Goal: Communication & Community: Participate in discussion

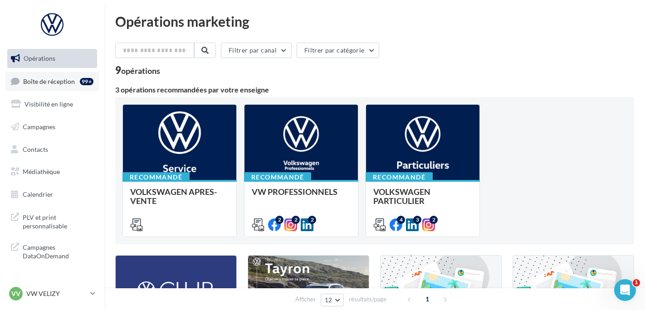
click at [84, 75] on div "99+" at bounding box center [88, 81] width 17 height 13
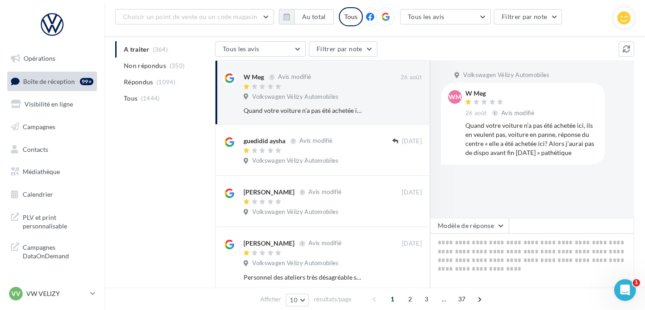
scroll to position [91, 0]
click at [594, 120] on div "W Meg [DATE] Avis modifié Quand votre voiture n’a pas été achetée ici, ils en v…" at bounding box center [531, 123] width 132 height 67
click at [558, 108] on div "W Meg [DATE] Avis modifié" at bounding box center [531, 103] width 132 height 27
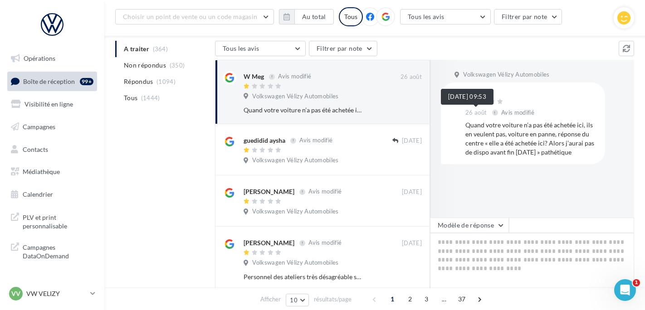
click at [470, 116] on span "26 août" at bounding box center [475, 113] width 21 height 8
click at [495, 121] on div "W Meg [DATE] Avis modifié Quand votre voiture n’a pas été achetée ici, ils en v…" at bounding box center [531, 123] width 132 height 67
click at [459, 132] on div "WM" at bounding box center [455, 123] width 14 height 67
click at [620, 284] on icon "Ouvrir le Messenger Intercom" at bounding box center [623, 289] width 15 height 15
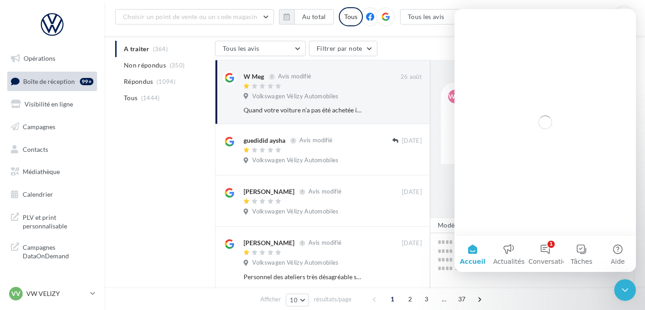
scroll to position [0, 0]
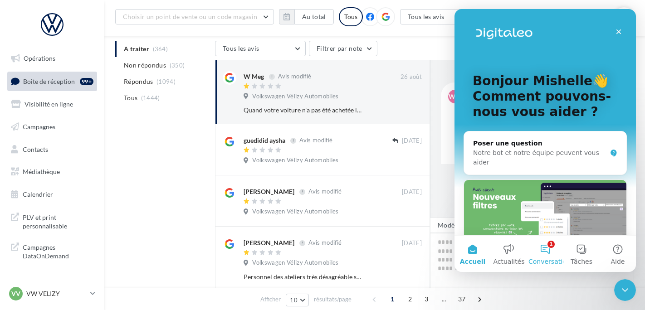
click at [546, 251] on button "1 Conversations" at bounding box center [545, 254] width 36 height 36
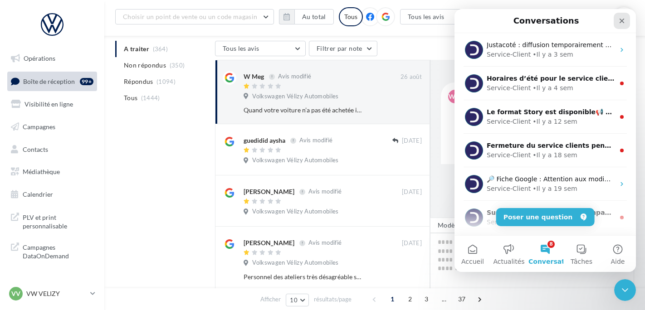
click at [623, 26] on div "Fermer" at bounding box center [622, 21] width 16 height 16
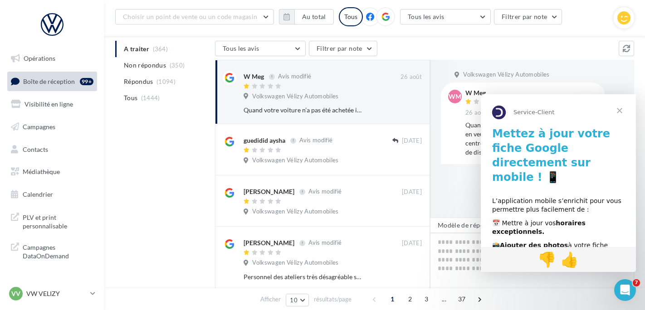
click at [620, 109] on span "Fermer" at bounding box center [619, 110] width 33 height 33
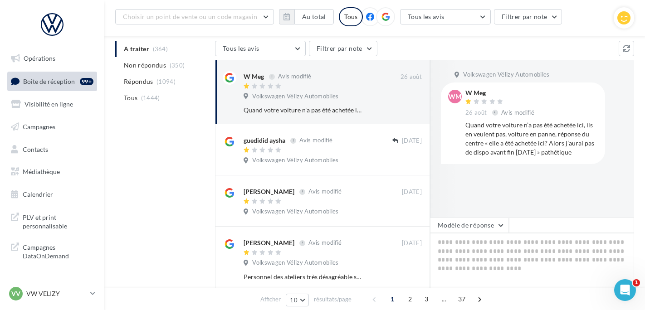
click at [466, 49] on div "Tous les avis Tous les avis Avis avec commentaire Avis sans commentaire Filtrer…" at bounding box center [417, 49] width 404 height 17
click at [81, 291] on p "VW VELIZY" at bounding box center [56, 293] width 60 height 9
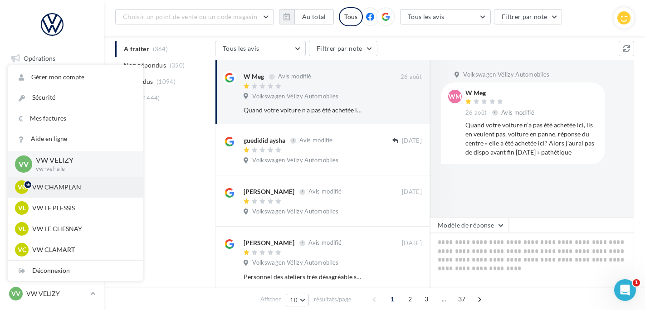
click at [83, 192] on div "VC VW CHAMPLAN vw-cha-ale" at bounding box center [75, 188] width 121 height 14
